Goal: Navigation & Orientation: Find specific page/section

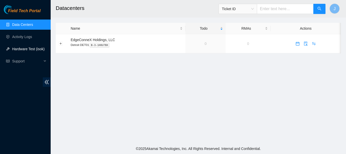
click at [25, 48] on link "Hardware Test (isok)" at bounding box center [28, 49] width 32 height 4
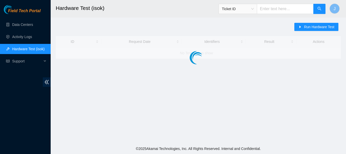
click at [25, 48] on link "Hardware Test (isok)" at bounding box center [28, 49] width 32 height 4
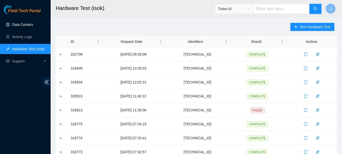
click at [21, 25] on link "Data Centers" at bounding box center [22, 25] width 21 height 4
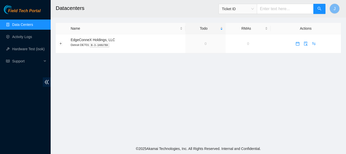
click at [21, 25] on link "Data Centers" at bounding box center [22, 25] width 21 height 4
click at [19, 36] on link "Activity Logs" at bounding box center [22, 37] width 20 height 4
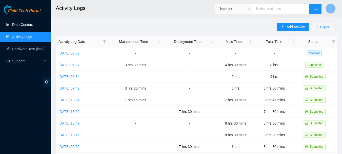
click at [22, 25] on link "Data Centers" at bounding box center [22, 25] width 21 height 4
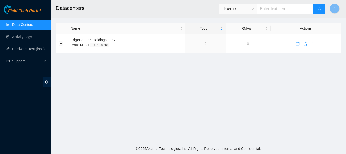
click at [22, 25] on link "Data Centers" at bounding box center [22, 25] width 21 height 4
